Goal: Task Accomplishment & Management: Complete application form

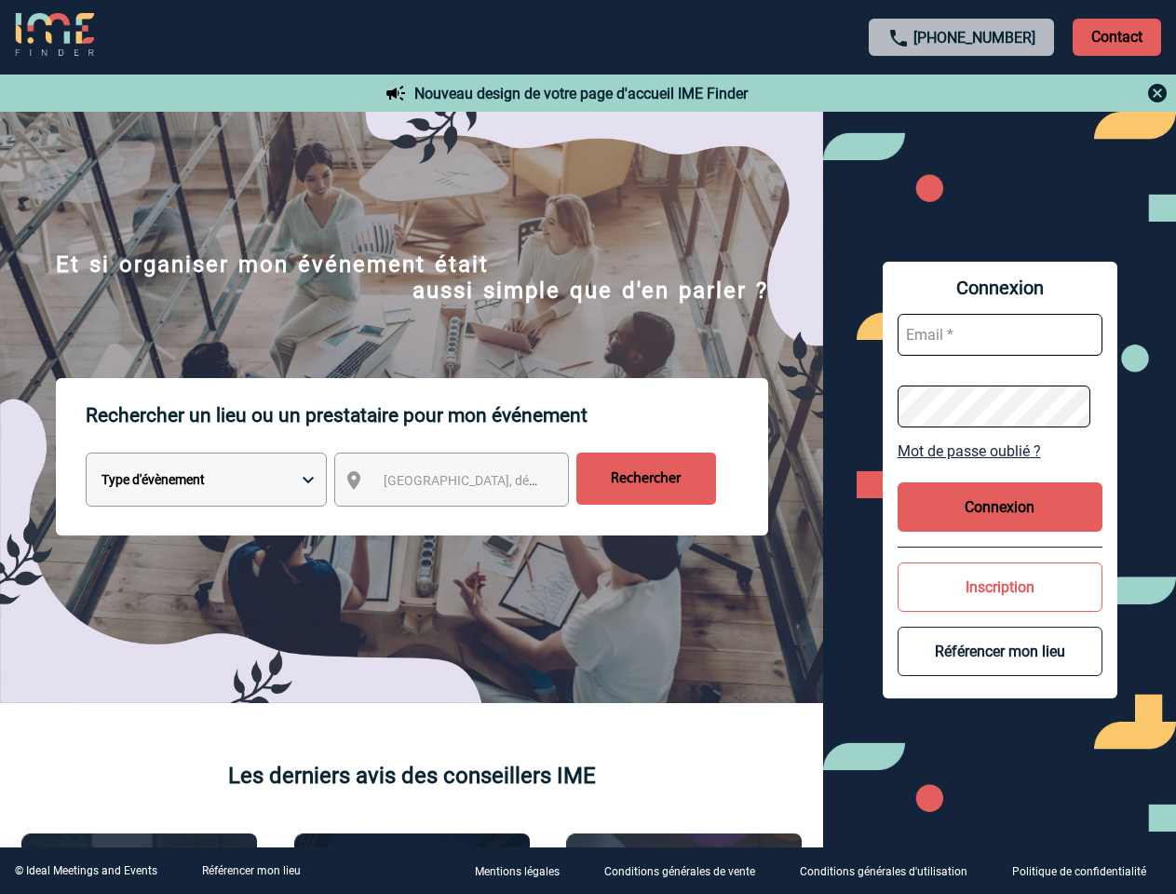
click at [587, 447] on p "Rechercher un lieu ou un prestataire pour mon événement" at bounding box center [427, 415] width 682 height 74
click at [1116, 36] on p "Contact" at bounding box center [1117, 37] width 88 height 37
click at [962, 93] on div at bounding box center [962, 93] width 414 height 22
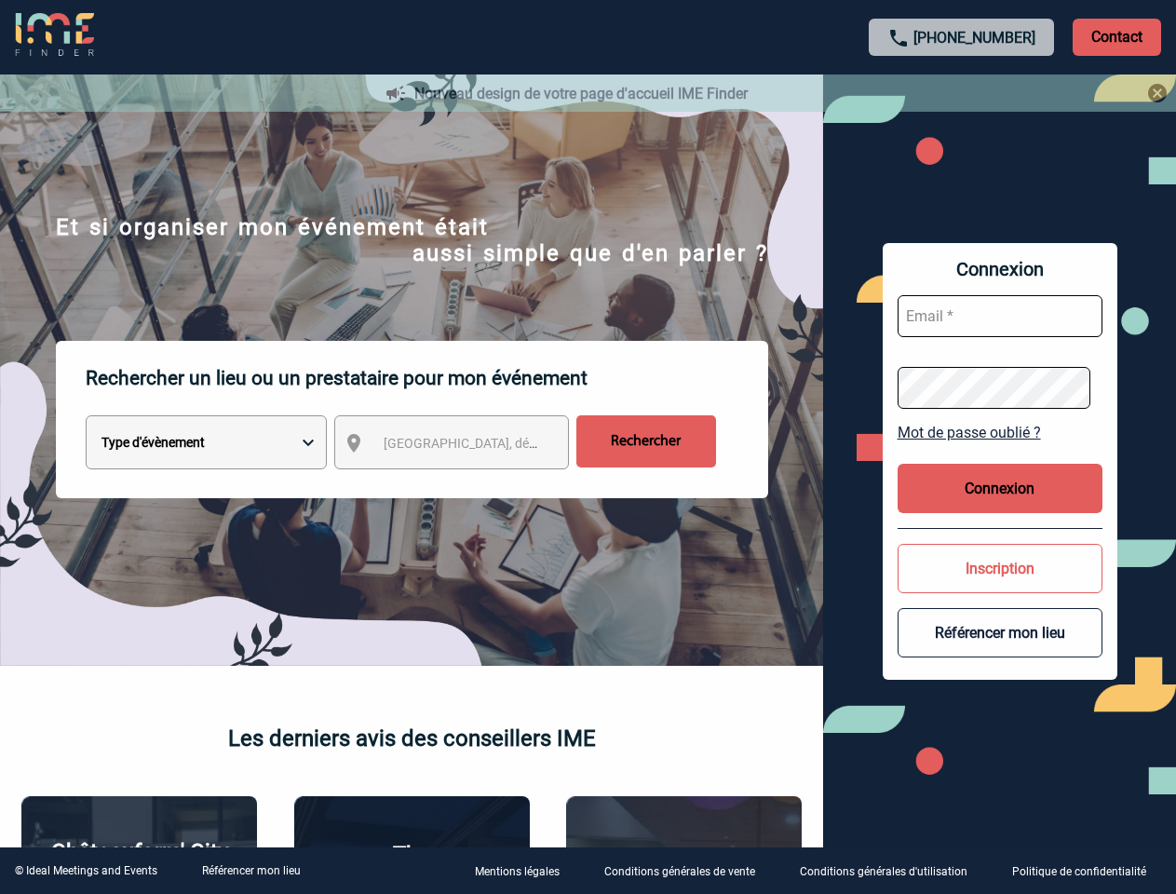
click at [468, 483] on div at bounding box center [588, 447] width 1176 height 894
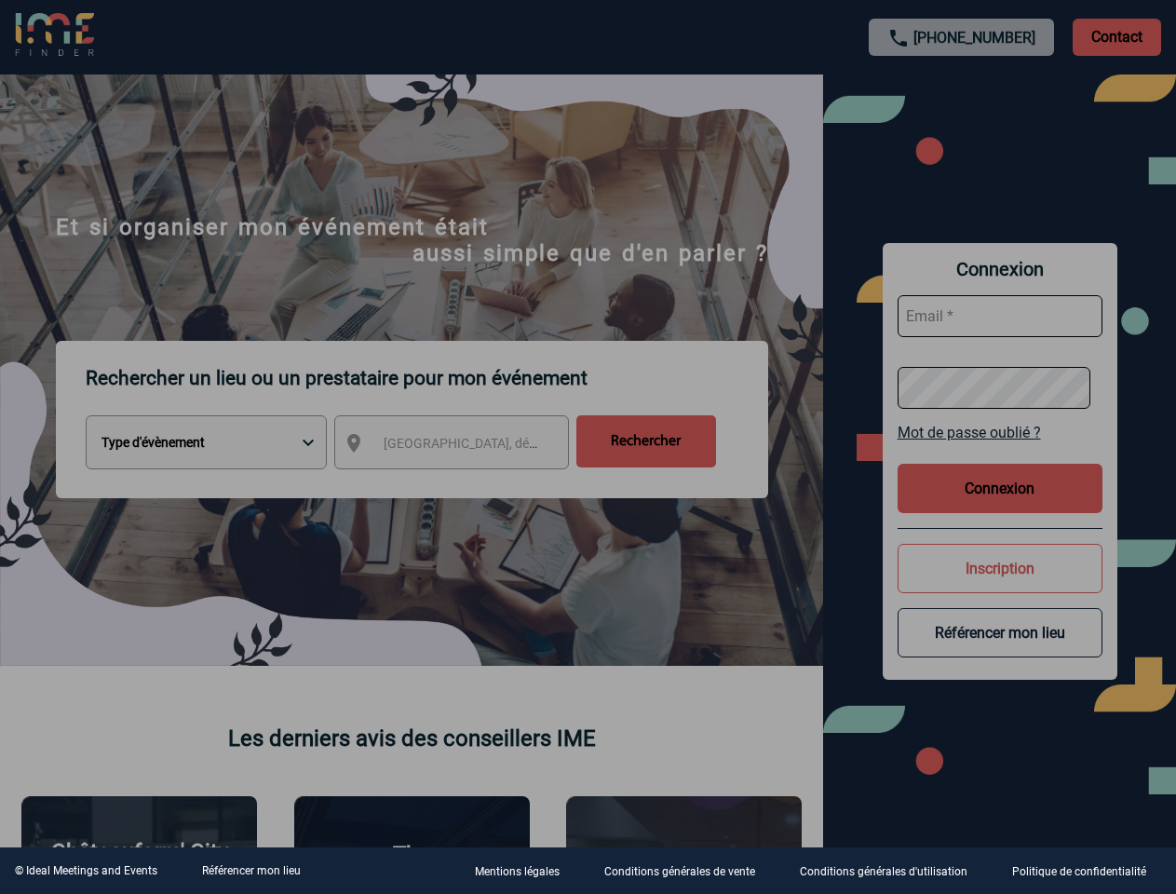
click at [1000, 451] on div at bounding box center [588, 447] width 1176 height 894
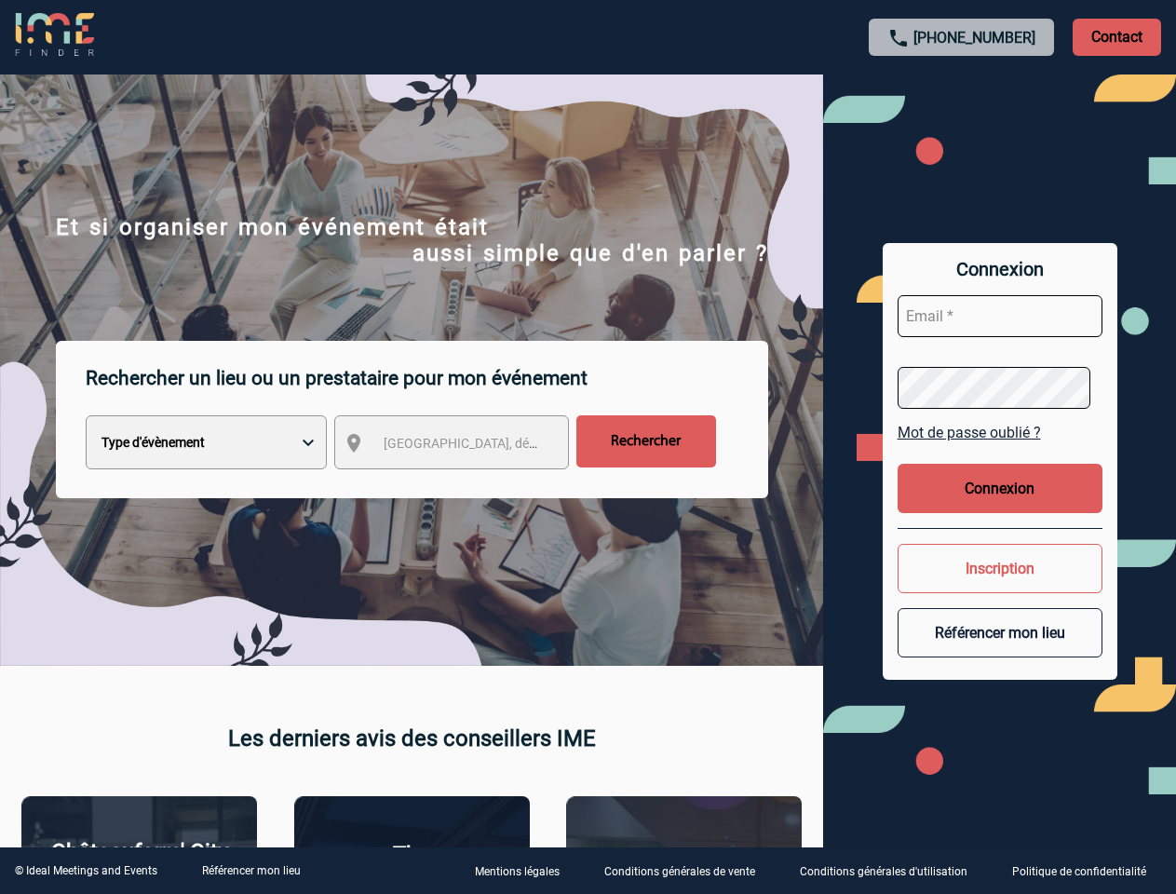
click at [1000, 506] on button "Connexion" at bounding box center [1000, 488] width 205 height 49
click at [1000, 587] on button "Inscription" at bounding box center [1000, 568] width 205 height 49
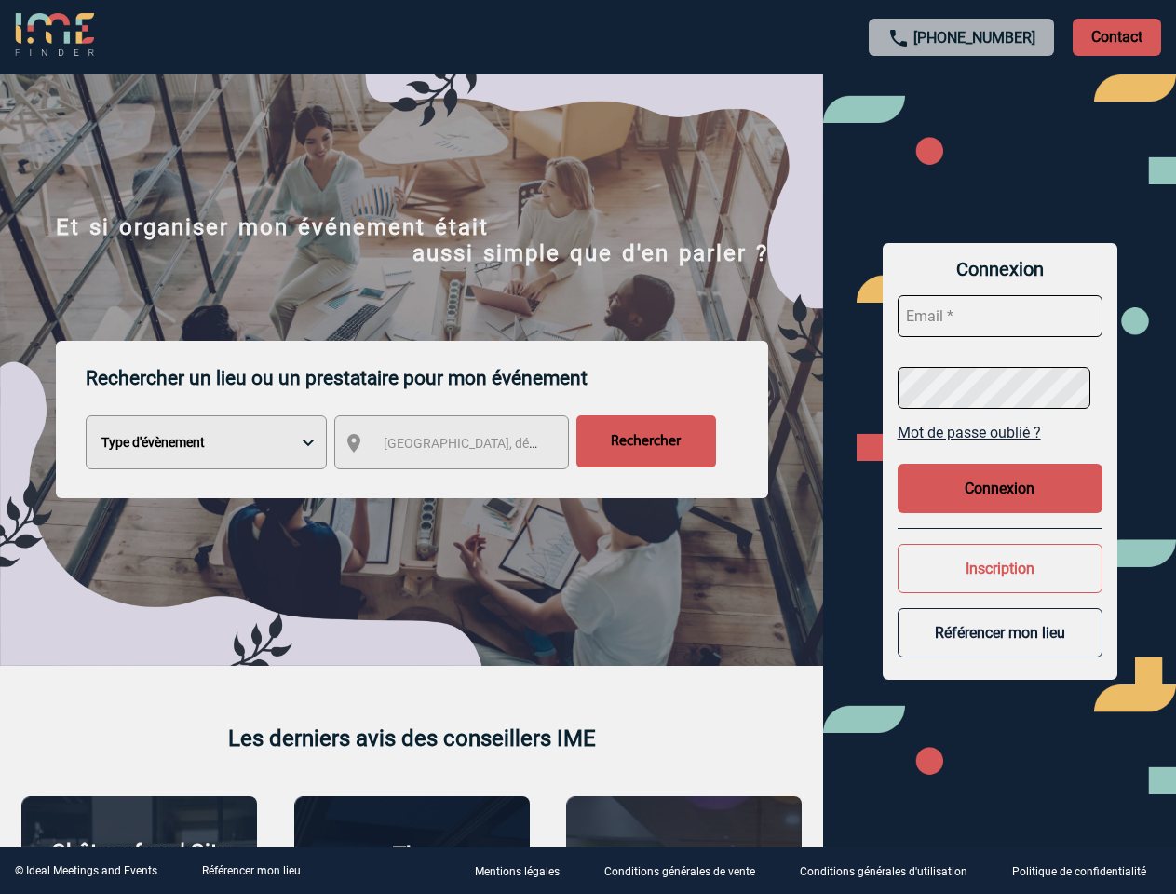
click at [1000, 651] on div at bounding box center [588, 447] width 1176 height 894
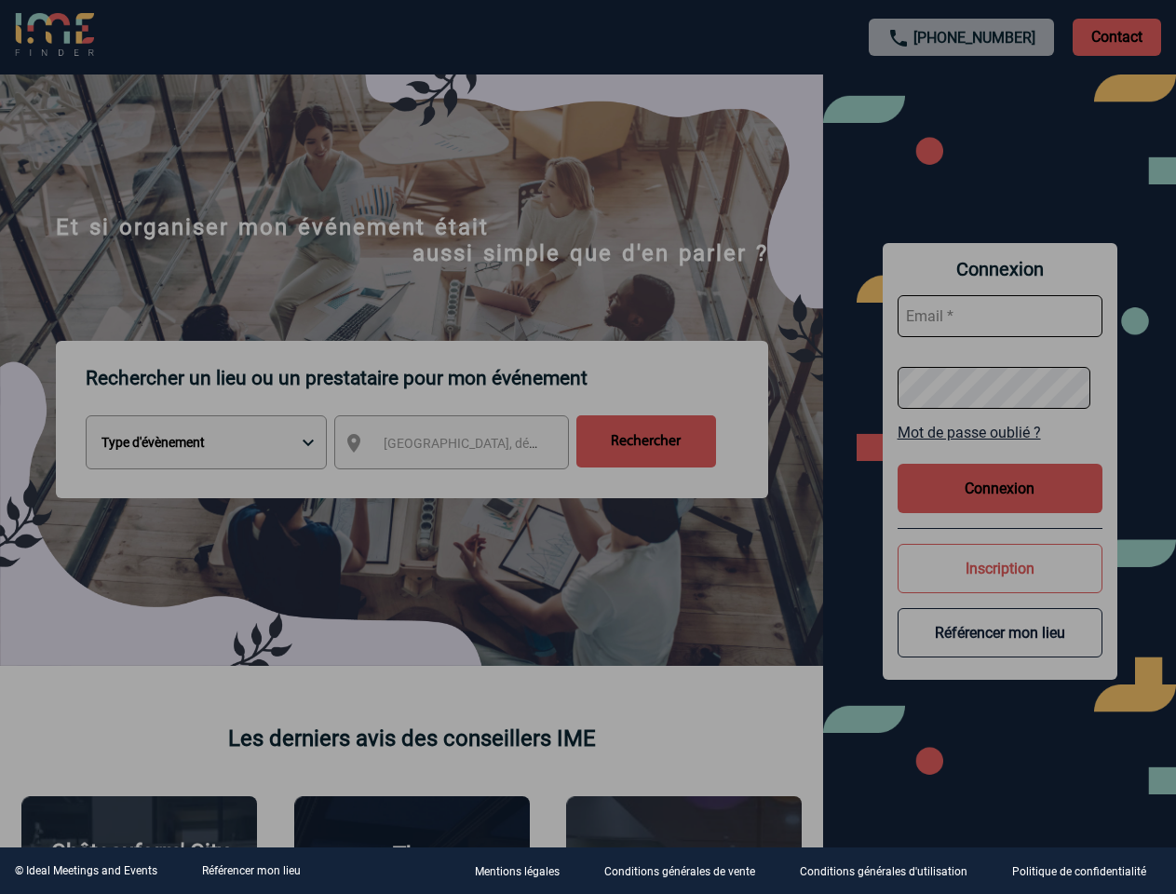
click at [250, 871] on link "Référencer mon lieu" at bounding box center [251, 870] width 99 height 13
